Goal: Transaction & Acquisition: Purchase product/service

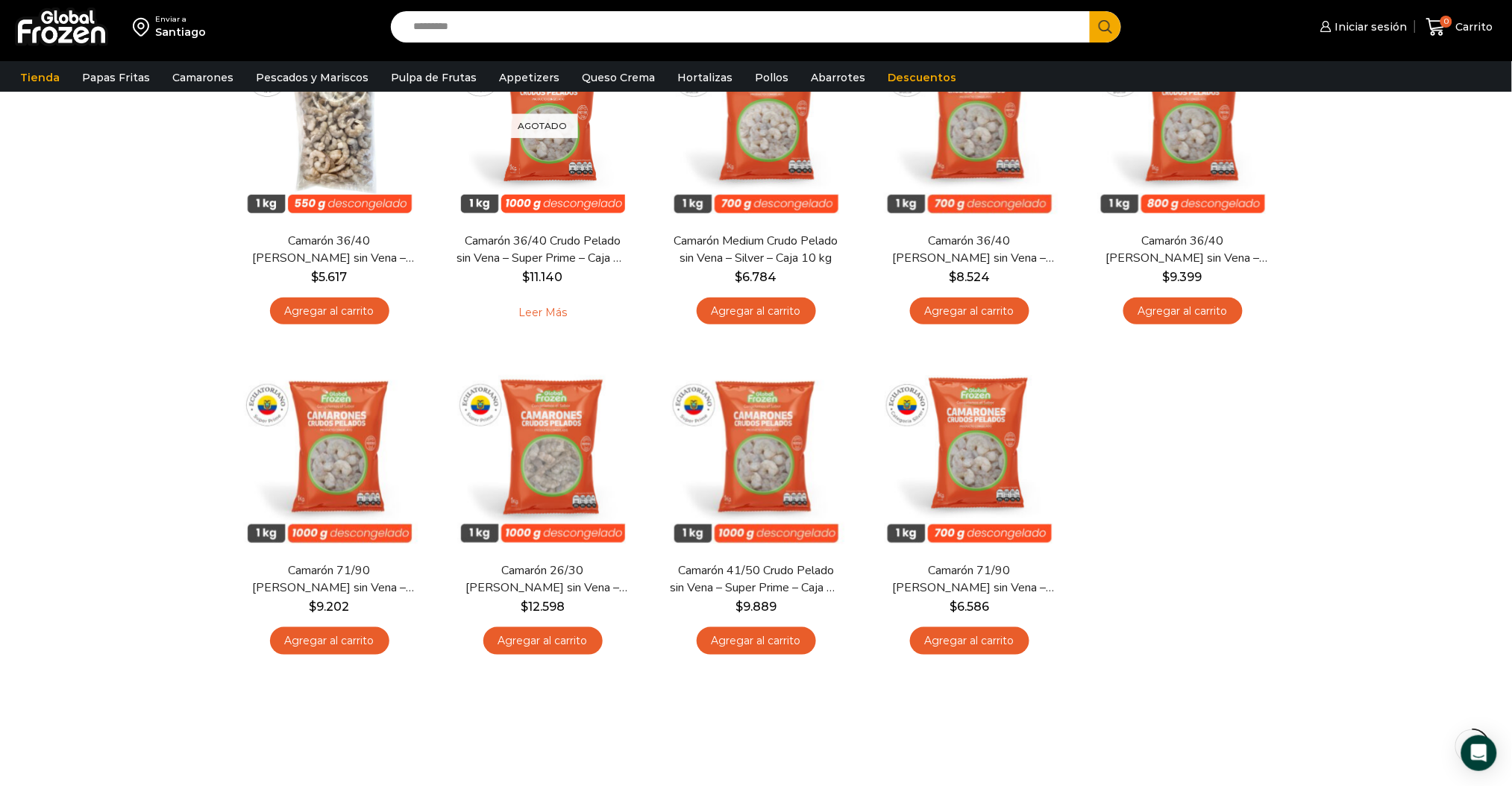
scroll to position [99, 0]
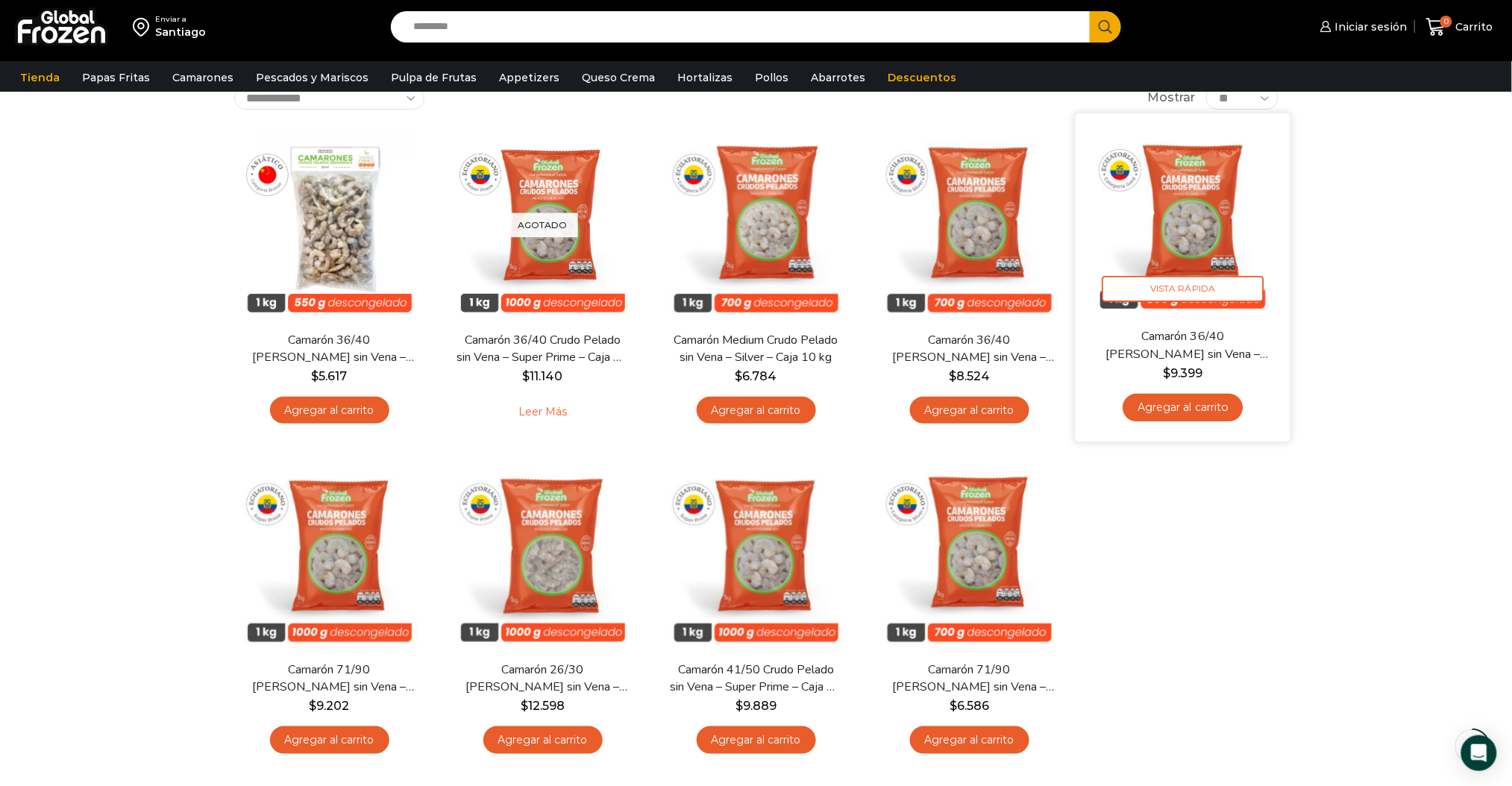
click at [1201, 251] on img at bounding box center [1182, 221] width 192 height 192
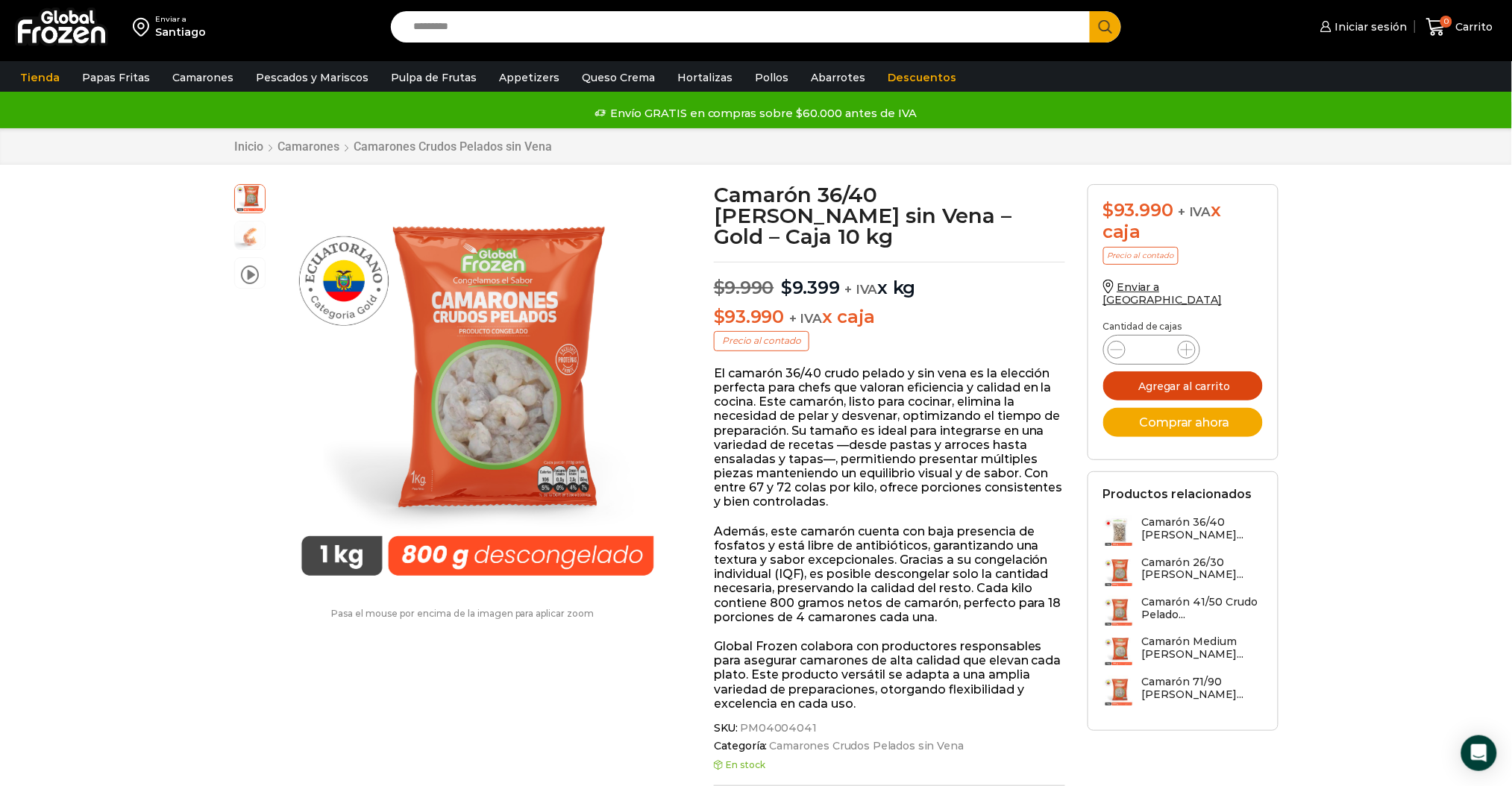
click at [1191, 379] on button "Agregar al carrito" at bounding box center [1182, 386] width 160 height 30
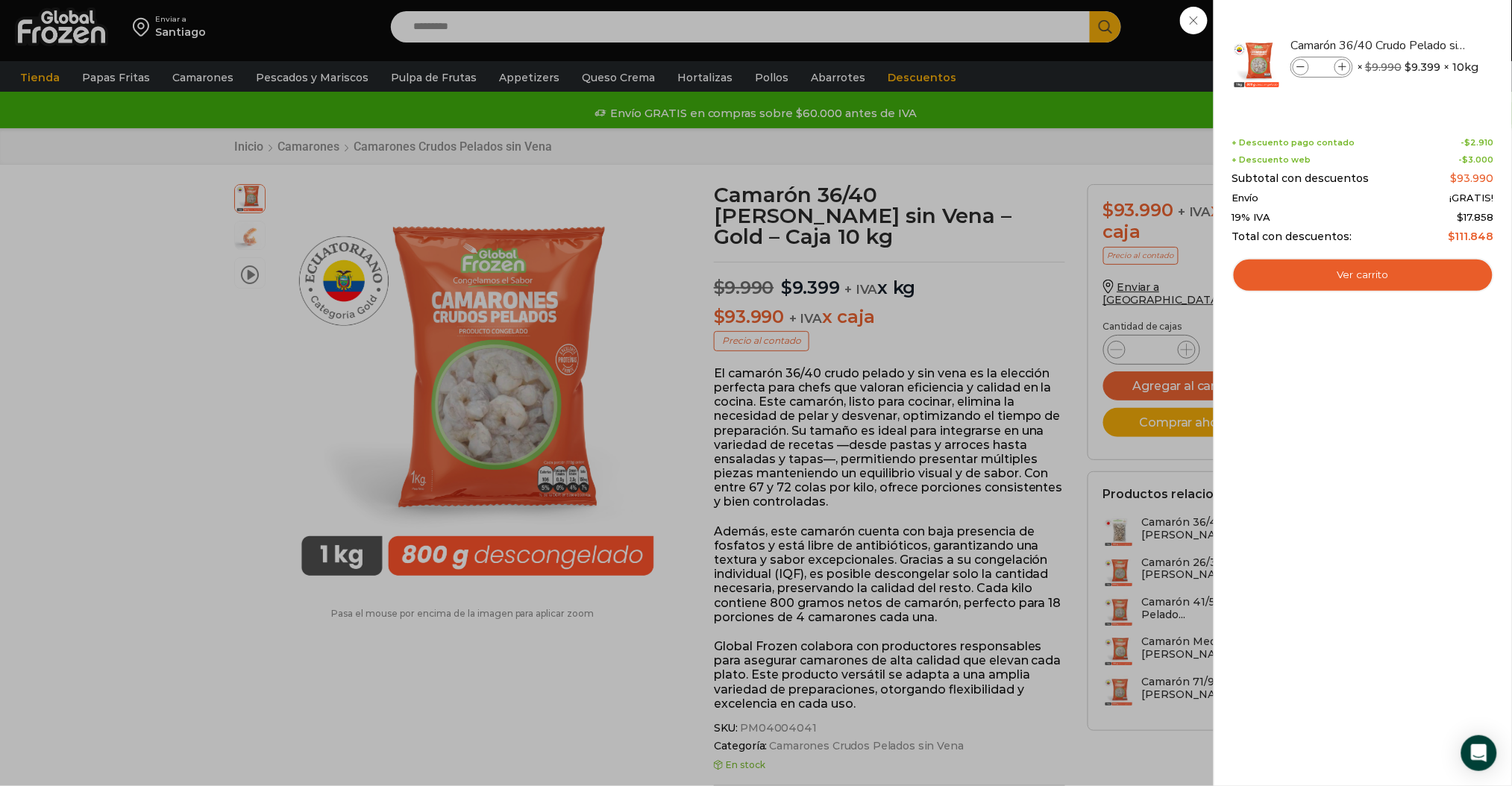
click at [1422, 44] on div "1 Carrito 1 1 Shopping Cart *" at bounding box center [1459, 28] width 75 height 35
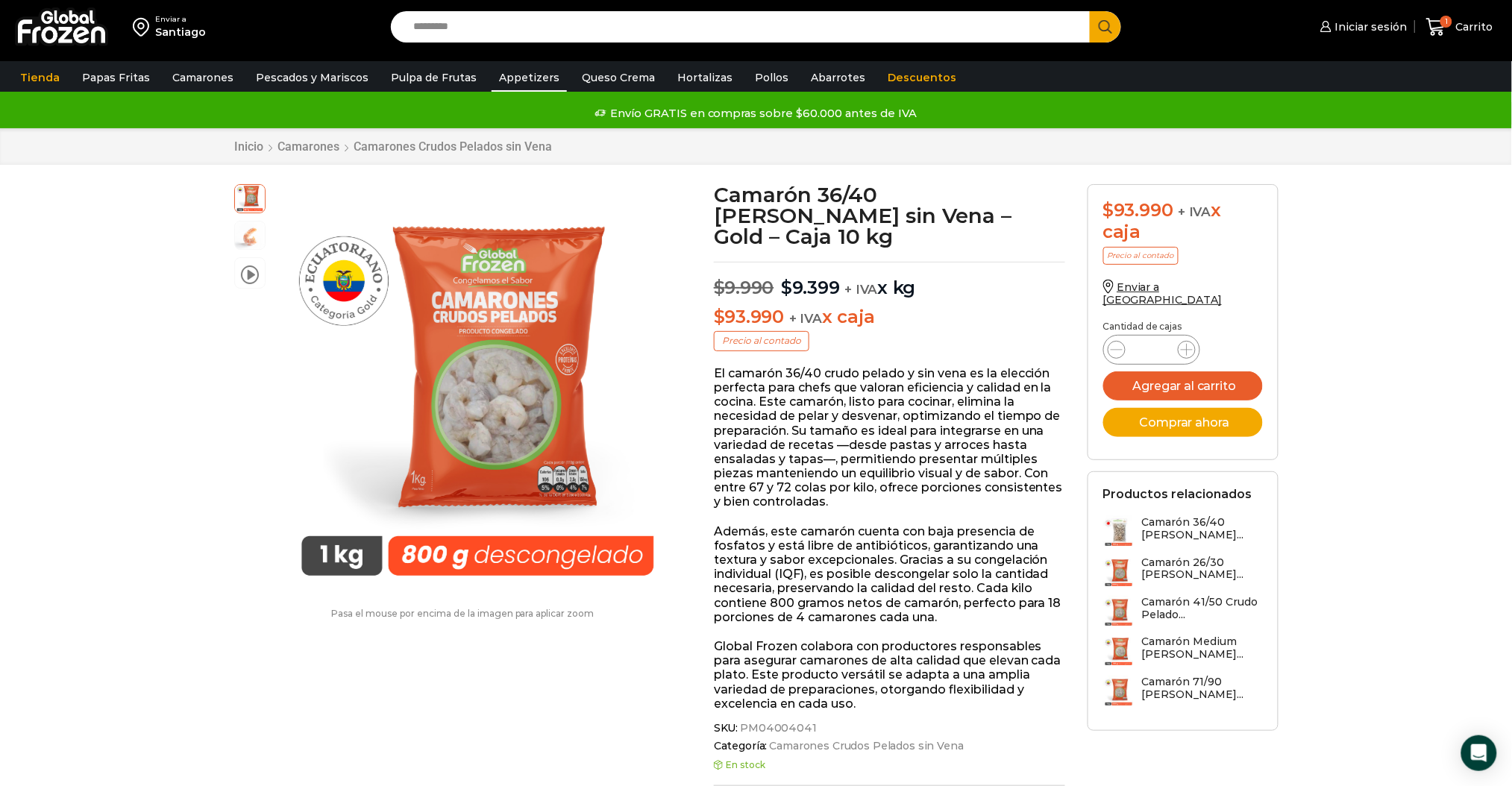
click at [529, 80] on link "Appetizers" at bounding box center [529, 78] width 76 height 29
